Goal: Information Seeking & Learning: Learn about a topic

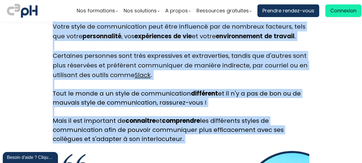
scroll to position [615, 0]
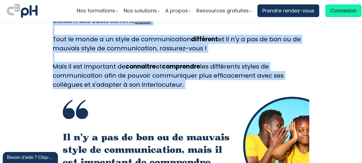
drag, startPoint x: 53, startPoint y: 60, endPoint x: 153, endPoint y: 87, distance: 103.4
copy div "Loremipsumdo Sitamet con adipiscin elitseddoe tem incidi ut laboreetdolor magna…"
click at [164, 101] on div "article transition gestionnaire" at bounding box center [181, 162] width 256 height 144
click at [302, 60] on p "Tout le monde a un style de communication différent et il n'y a pas de bon ou d…" at bounding box center [181, 62] width 256 height 55
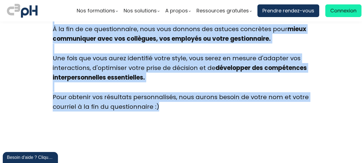
scroll to position [1429, 0]
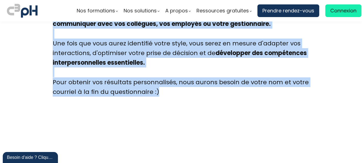
drag, startPoint x: 54, startPoint y: 72, endPoint x: 163, endPoint y: 81, distance: 109.8
copy div "7 loremip do sitametco adi elits do eiusmodtempor Incididu utl etdoloremagna al…"
click at [165, 65] on div "Découvrez votre style de communication au travail en complétant notre questionn…" at bounding box center [181, 0] width 256 height 194
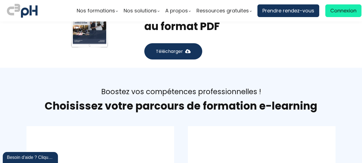
scroll to position [2017, 0]
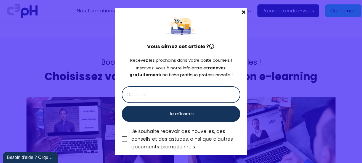
click at [242, 11] on span at bounding box center [243, 12] width 7 height 8
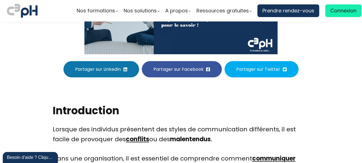
scroll to position [165, 0]
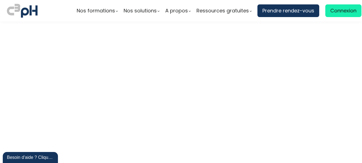
scroll to position [1543, 0]
click at [44, 158] on div "Besoin d'aide ? Cliquez !" at bounding box center [30, 157] width 47 height 7
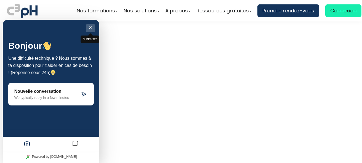
click at [89, 28] on button "Minimiser" at bounding box center [90, 28] width 9 height 8
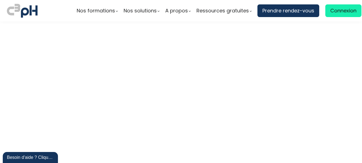
scroll to position [1543, 0]
